Goal: Task Accomplishment & Management: Use online tool/utility

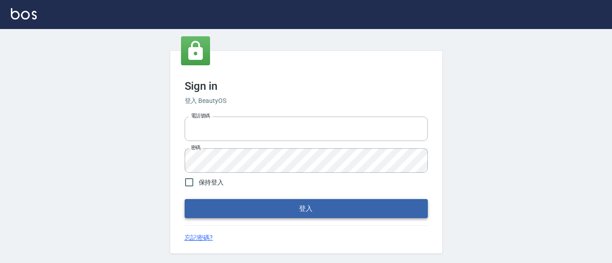
type input "0228278166"
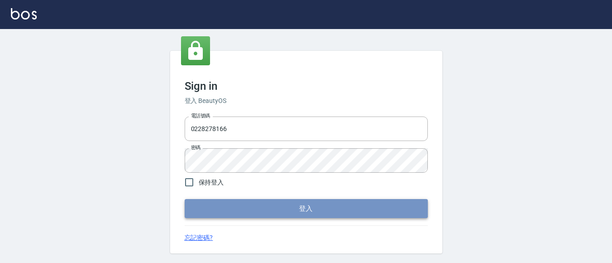
click at [284, 210] on button "登入" at bounding box center [306, 208] width 243 height 19
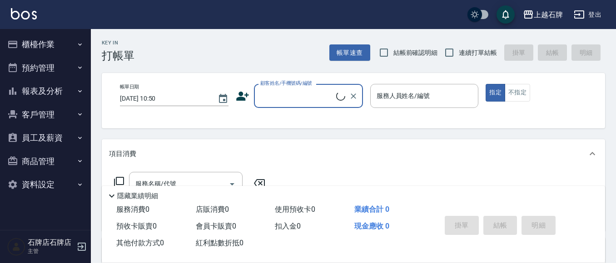
click at [52, 37] on button "櫃檯作業" at bounding box center [46, 45] width 84 height 24
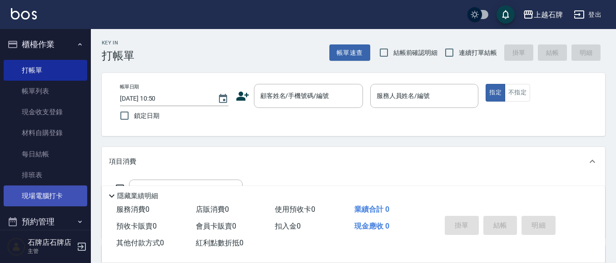
click at [24, 187] on link "現場電腦打卡" at bounding box center [46, 196] width 84 height 21
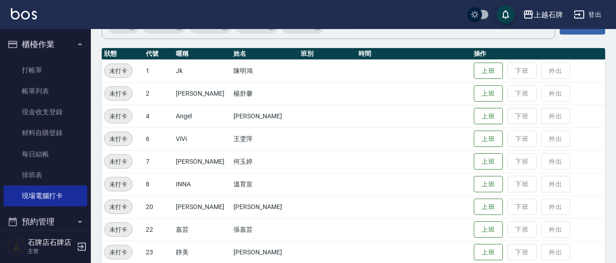
scroll to position [91, 0]
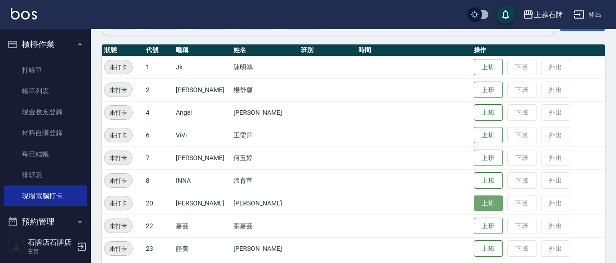
click at [474, 208] on button "上班" at bounding box center [488, 204] width 29 height 16
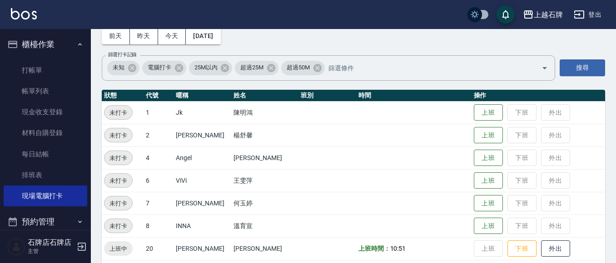
scroll to position [0, 0]
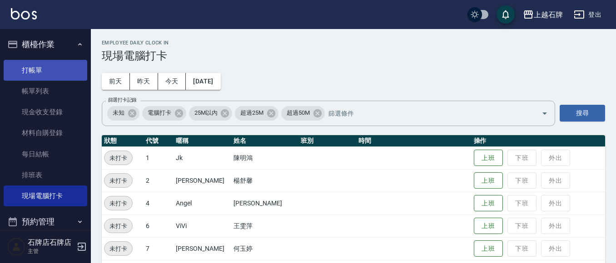
click at [37, 73] on link "打帳單" at bounding box center [46, 70] width 84 height 21
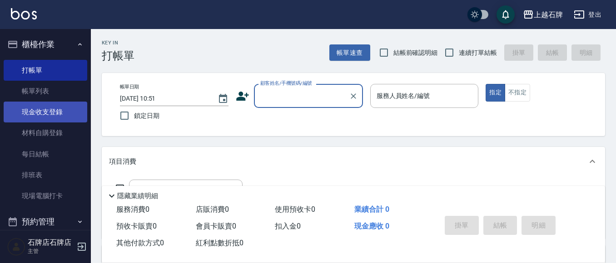
click at [55, 107] on link "現金收支登錄" at bounding box center [46, 112] width 84 height 21
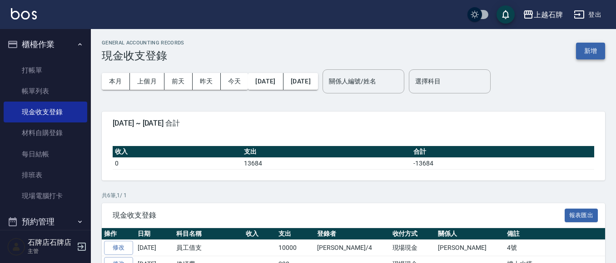
click at [596, 54] on button "新增" at bounding box center [590, 51] width 29 height 17
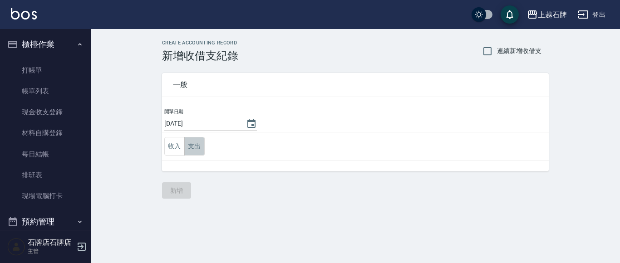
click at [196, 144] on button "支出" at bounding box center [194, 146] width 20 height 19
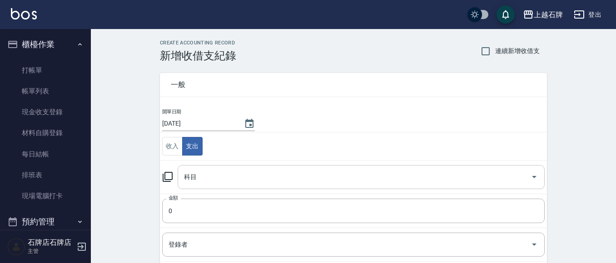
click at [254, 183] on input "科目" at bounding box center [354, 177] width 345 height 16
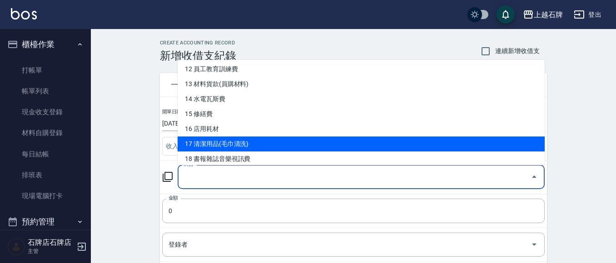
scroll to position [227, 0]
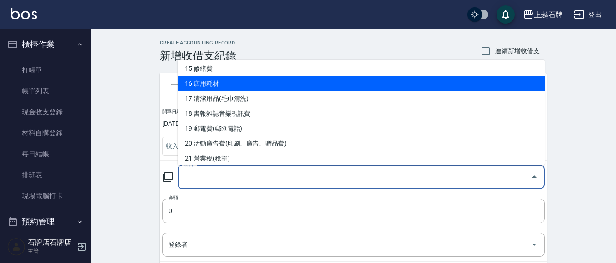
click at [202, 86] on li "16 店用耗材" at bounding box center [361, 83] width 367 height 15
type input "16 店用耗材"
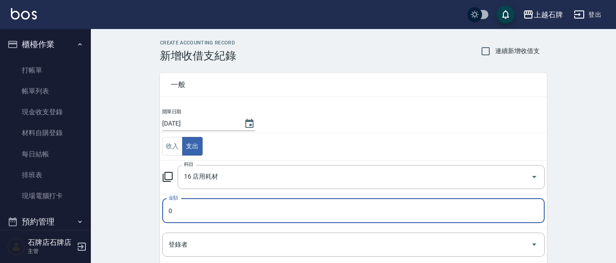
click at [179, 203] on input "0" at bounding box center [353, 211] width 382 height 25
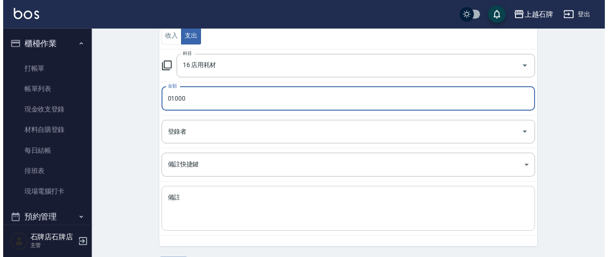
scroll to position [136, 0]
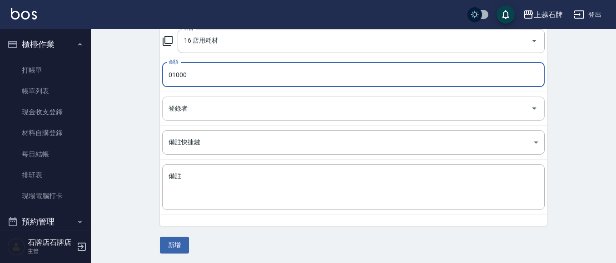
type input "01000"
click at [227, 105] on input "登錄者" at bounding box center [346, 109] width 360 height 16
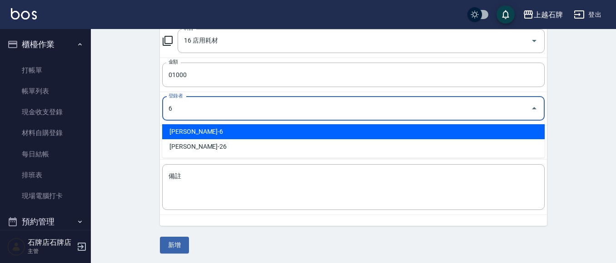
type input "[PERSON_NAME]-6"
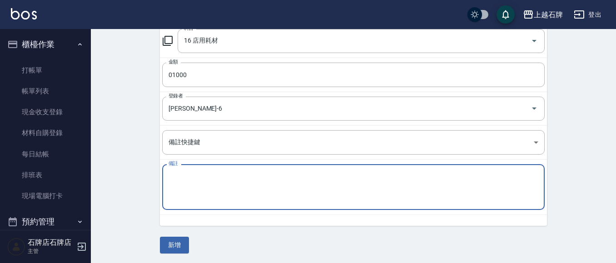
click at [173, 187] on textarea "備註" at bounding box center [353, 187] width 370 height 31
type textarea "x"
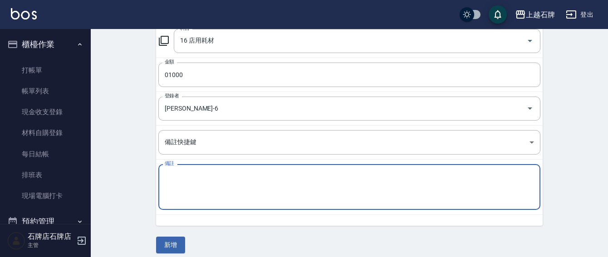
click at [207, 168] on div "x 備註" at bounding box center [349, 187] width 382 height 46
type textarea "玲"
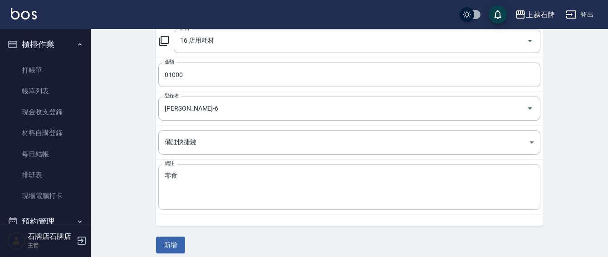
click at [164, 175] on div "零食 x 備註" at bounding box center [349, 187] width 382 height 46
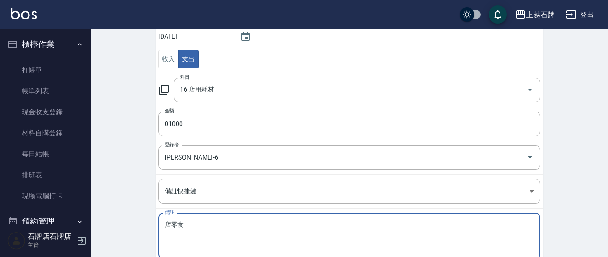
scroll to position [143, 0]
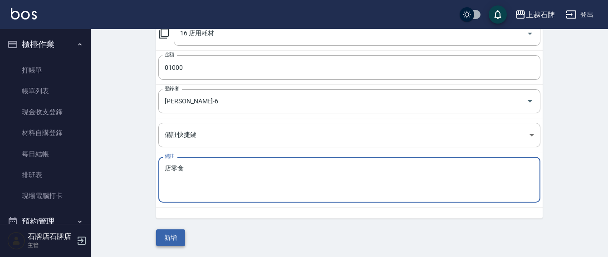
type textarea "店零食"
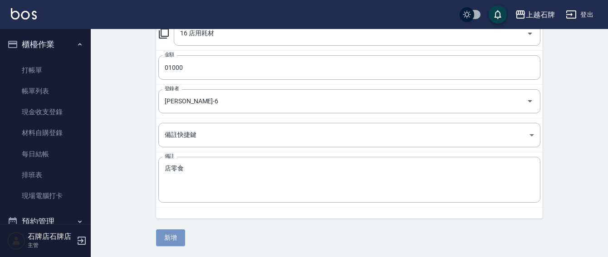
click at [179, 244] on button "新增" at bounding box center [170, 238] width 29 height 17
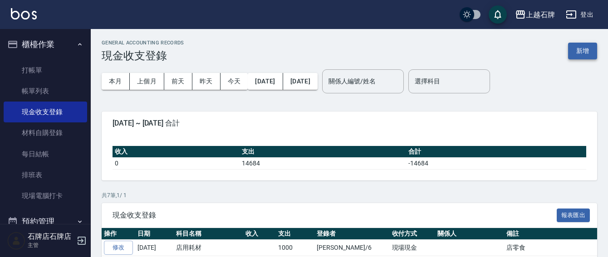
click at [590, 48] on button "新增" at bounding box center [582, 51] width 29 height 17
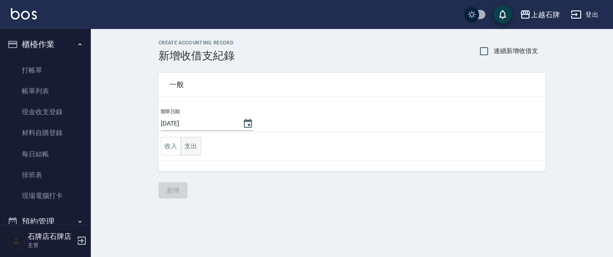
click at [193, 145] on button "支出" at bounding box center [191, 146] width 20 height 19
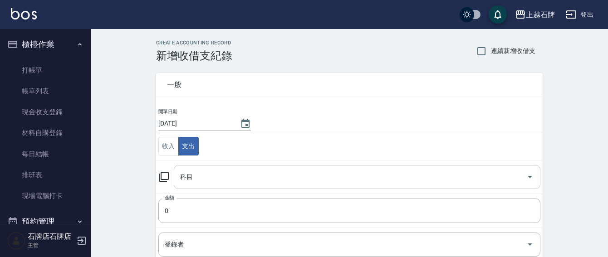
click at [222, 167] on div "科目" at bounding box center [357, 177] width 367 height 24
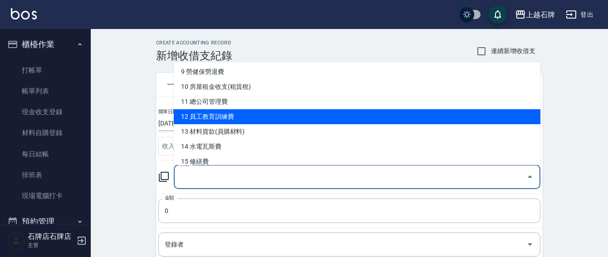
scroll to position [182, 0]
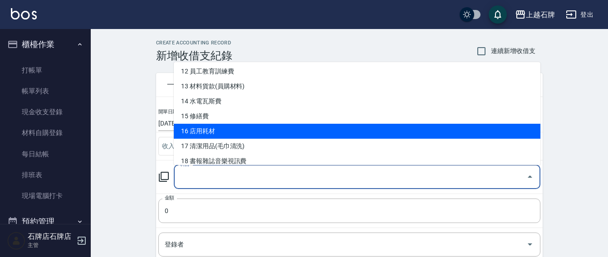
click at [217, 125] on li "16 店用耗材" at bounding box center [357, 131] width 367 height 15
type input "16 店用耗材"
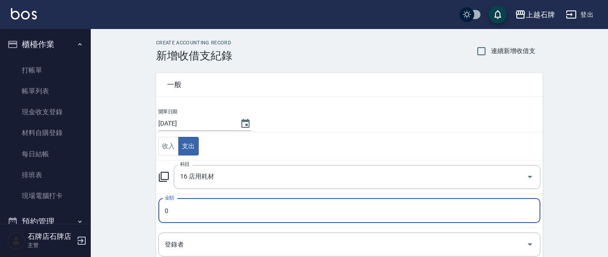
click at [182, 197] on td "金額 0 金額" at bounding box center [349, 211] width 387 height 34
click at [199, 207] on input "0" at bounding box center [349, 211] width 382 height 25
type input "0600"
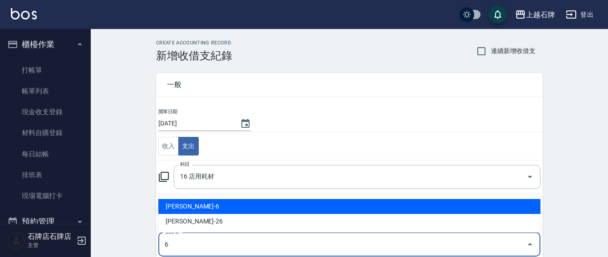
type input "[PERSON_NAME]-6"
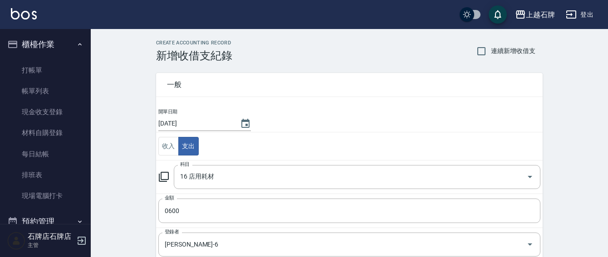
scroll to position [143, 0]
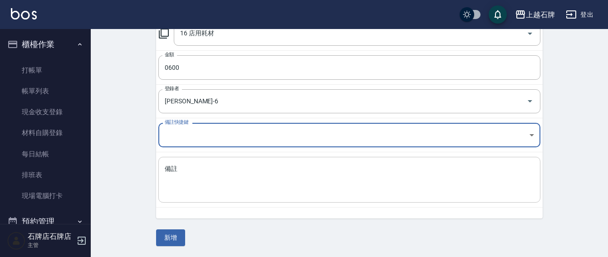
click at [291, 180] on textarea "備註" at bounding box center [350, 180] width 370 height 31
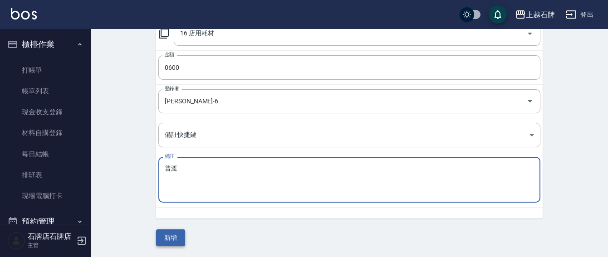
type textarea "普渡"
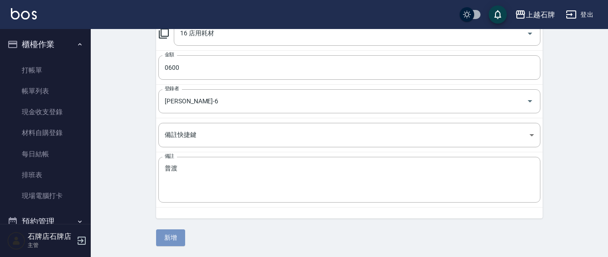
click at [176, 230] on button "新增" at bounding box center [170, 238] width 29 height 17
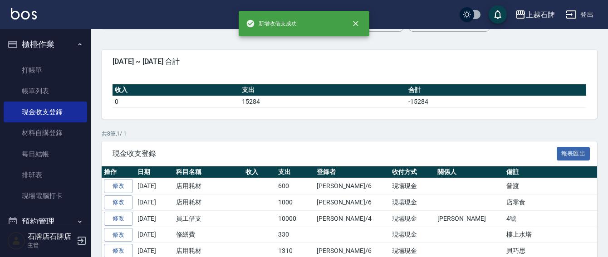
scroll to position [136, 0]
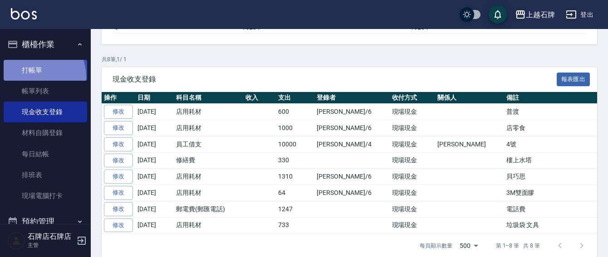
click at [31, 77] on link "打帳單" at bounding box center [46, 70] width 84 height 21
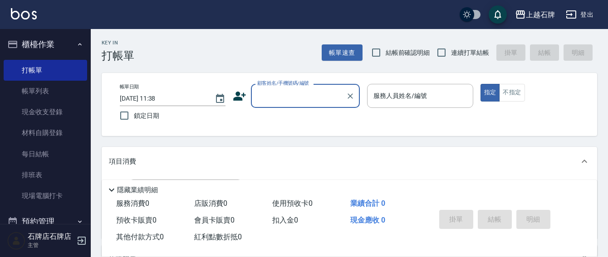
click at [302, 106] on div "顧客姓名/手機號碼/編號" at bounding box center [305, 96] width 109 height 24
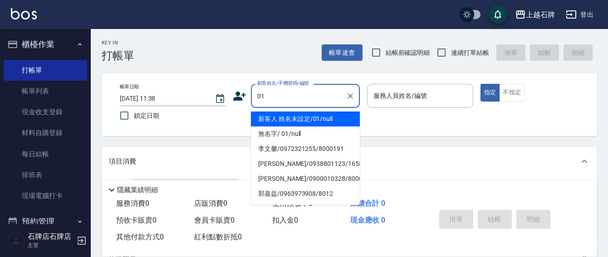
type input "新客人 姓名未設定/01/null"
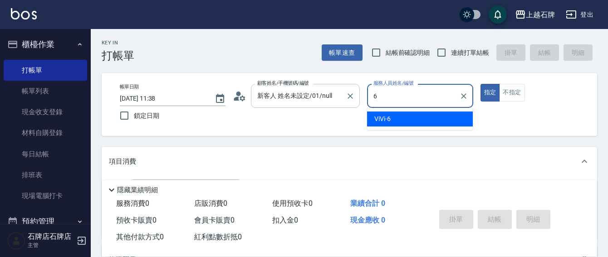
type input "6"
type button "true"
type input "ViVi-6"
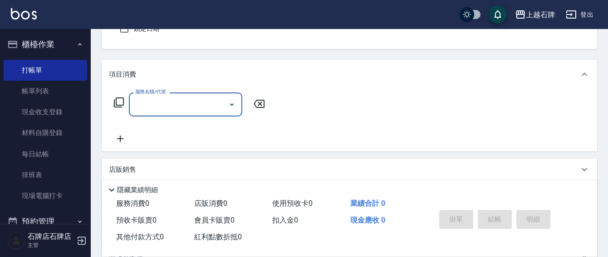
scroll to position [91, 0]
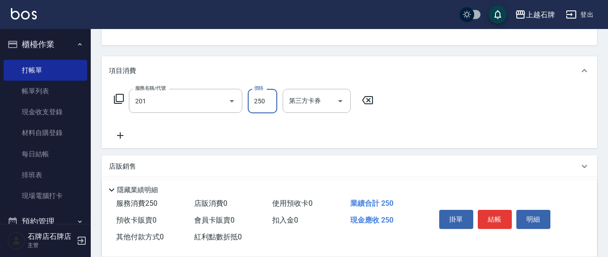
type input "B級單剪(201)"
type input "100"
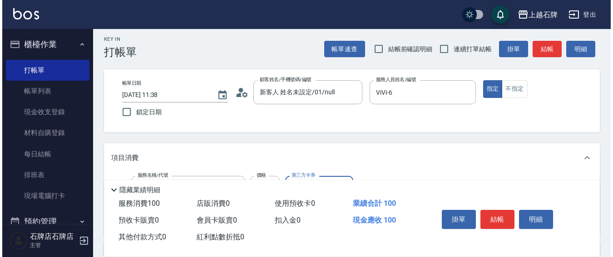
scroll to position [0, 0]
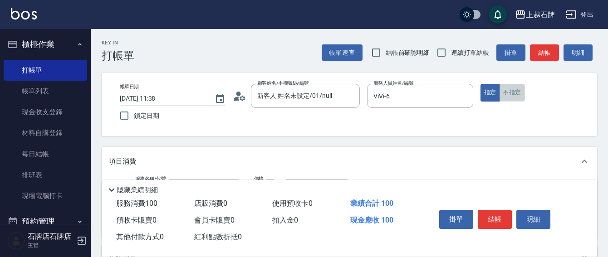
drag, startPoint x: 516, startPoint y: 94, endPoint x: 528, endPoint y: 80, distance: 18.7
click at [517, 94] on button "不指定" at bounding box center [511, 93] width 25 height 18
click at [543, 54] on button "結帳" at bounding box center [544, 52] width 29 height 17
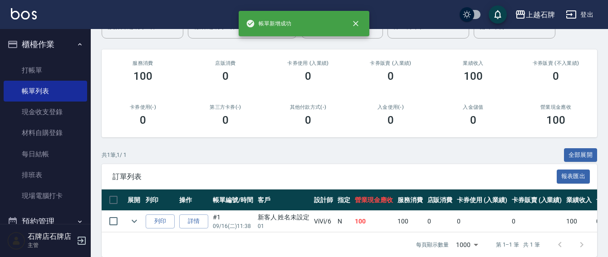
scroll to position [109, 0]
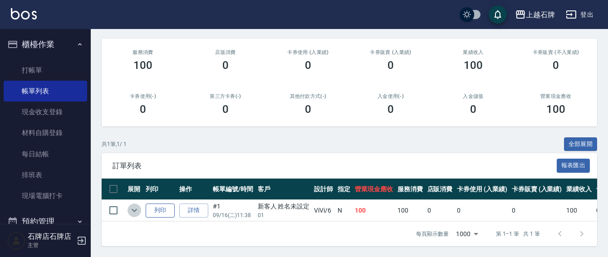
drag, startPoint x: 134, startPoint y: 202, endPoint x: 161, endPoint y: 204, distance: 27.4
click at [161, 204] on tr "列印 詳情 #1 09/16 (二) 11:38 新客人 姓名未設定 01 ViVi /6 N 100 100 0 0 0 100 0 0 0 0 0" at bounding box center [486, 210] width 768 height 21
click at [161, 204] on button "列印" at bounding box center [160, 211] width 29 height 14
